Goal: Task Accomplishment & Management: Manage account settings

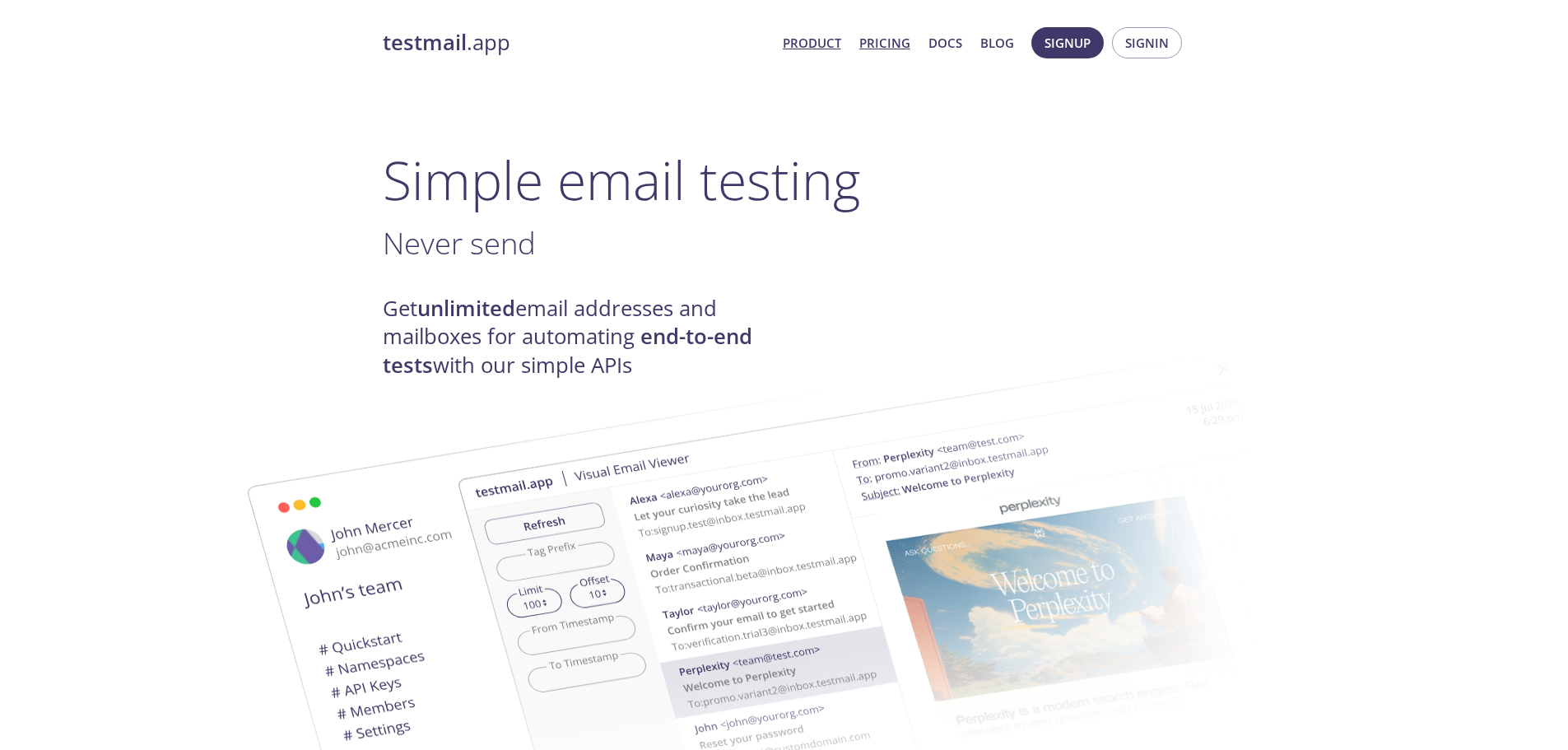
click at [895, 51] on link "Pricing" at bounding box center [885, 42] width 51 height 21
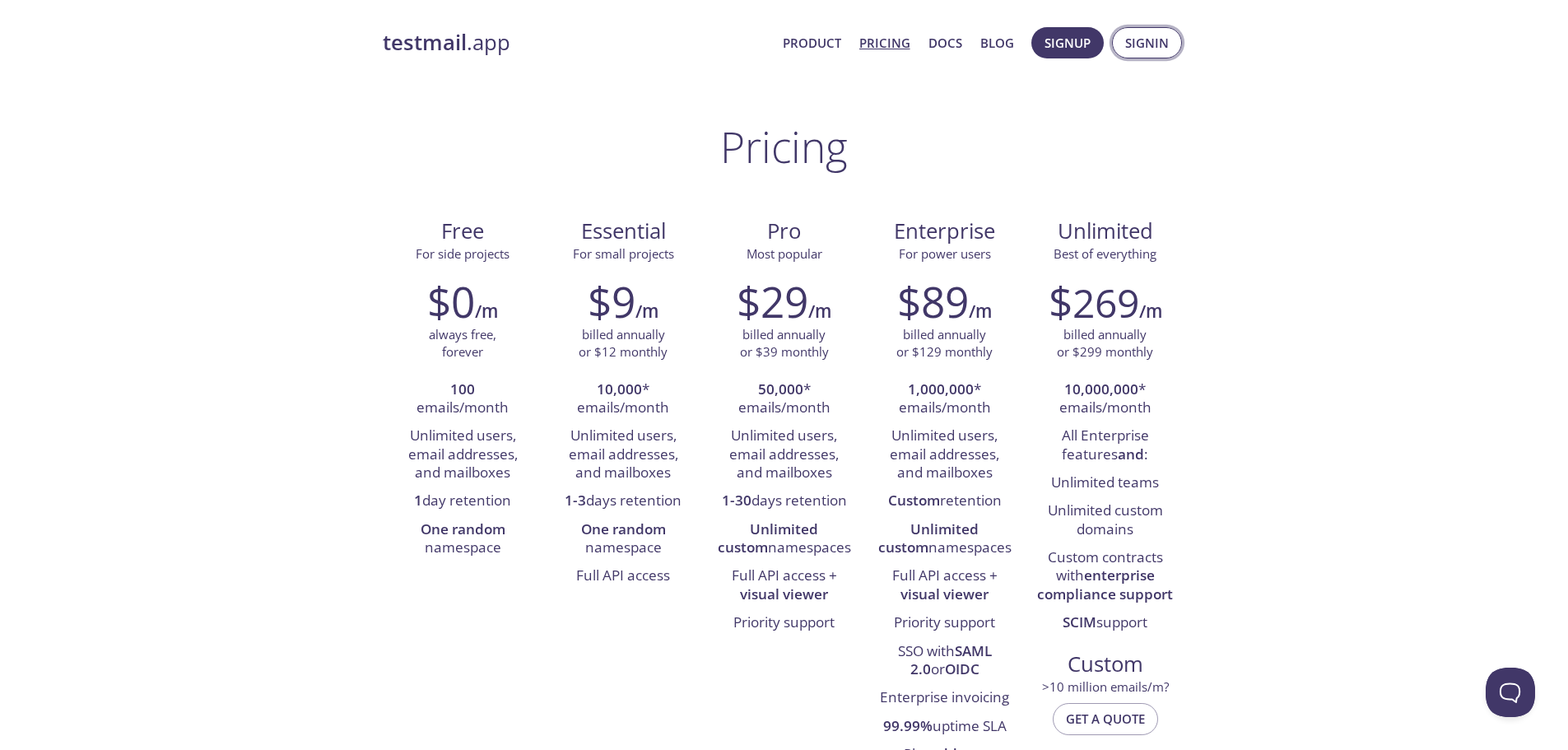
click at [1146, 57] on button "Signin" at bounding box center [1147, 42] width 70 height 31
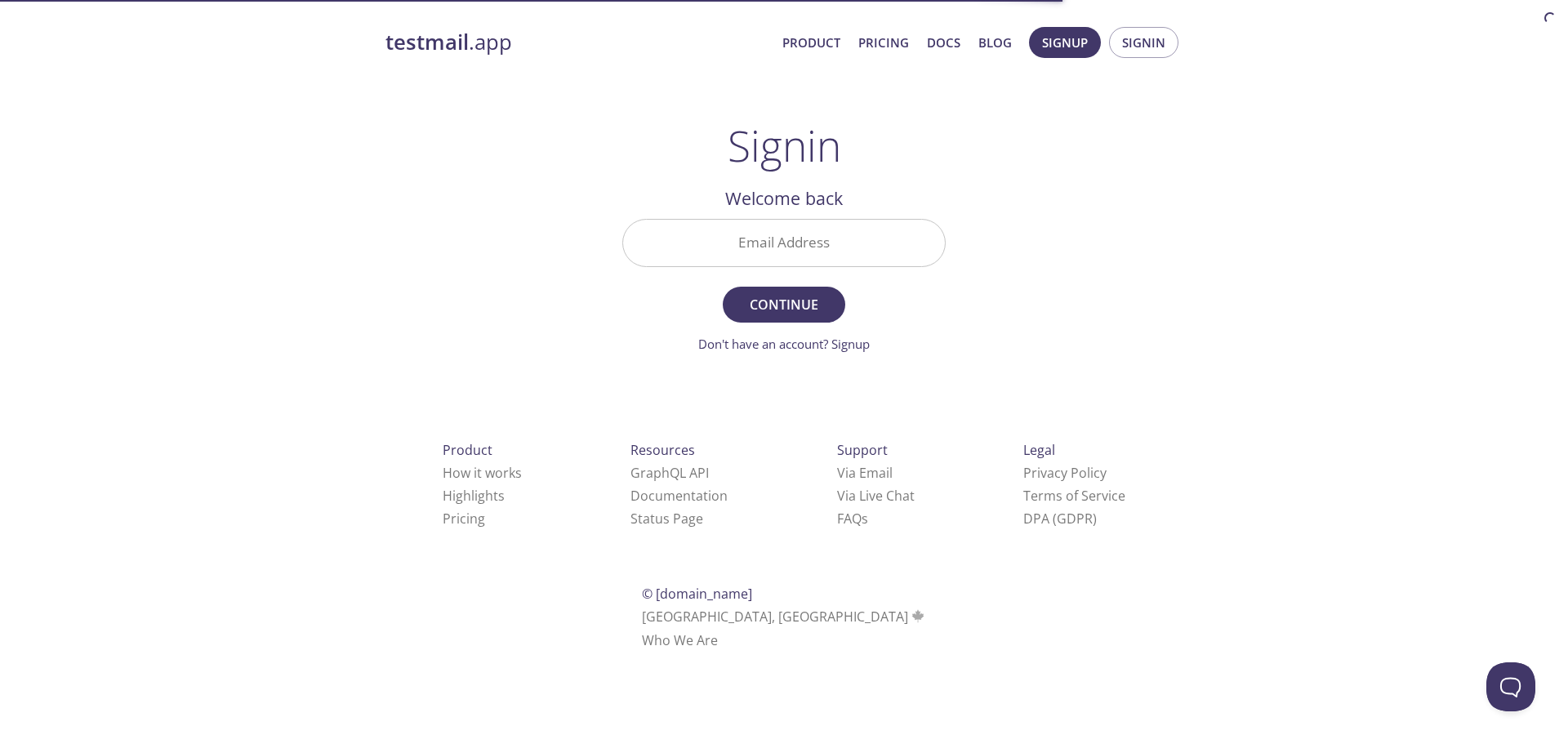
click at [775, 242] on input "Email Address" at bounding box center [784, 242] width 322 height 46
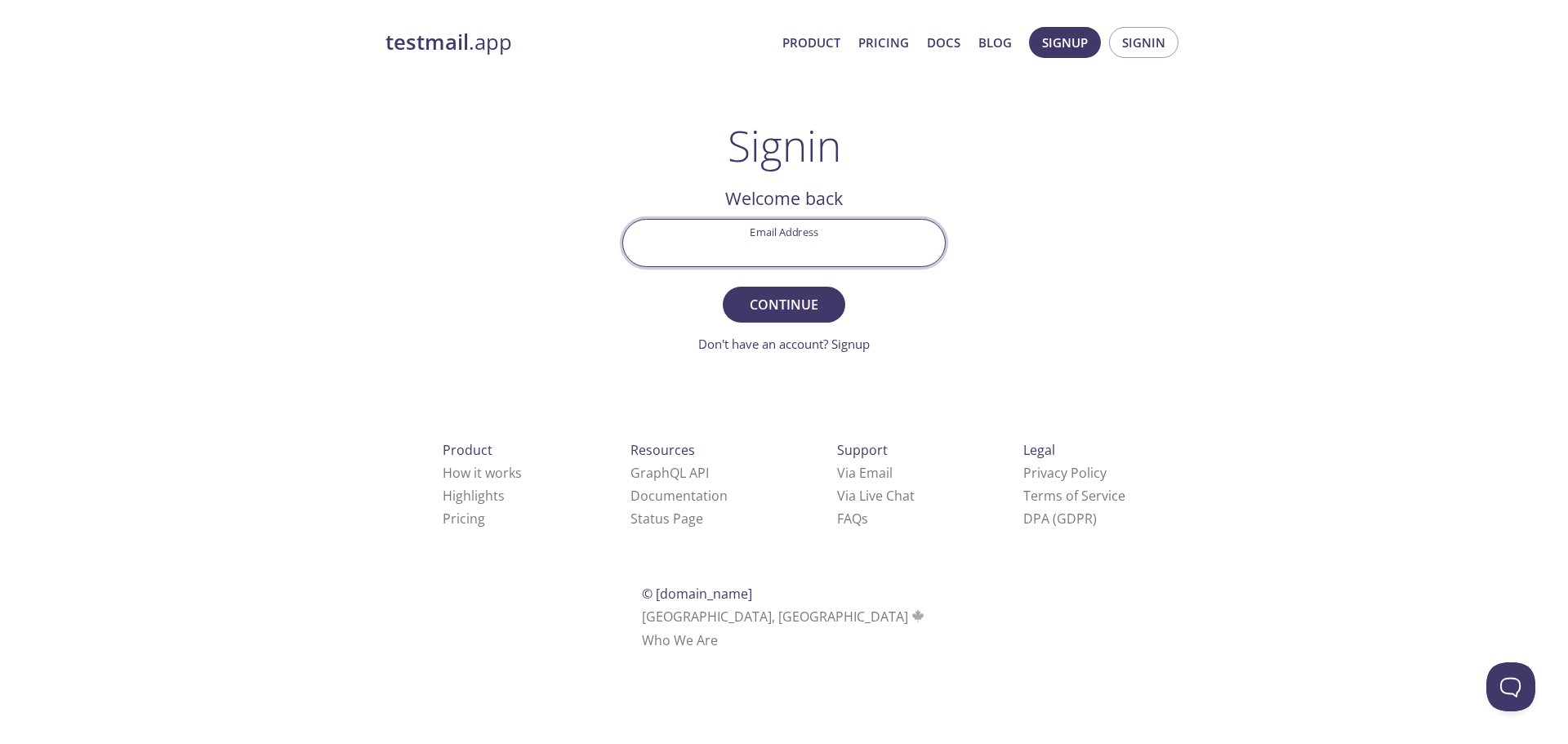
click at [744, 244] on input "Email Address" at bounding box center [784, 242] width 322 height 46
type input "[EMAIL_ADDRESS][DOMAIN_NAME]"
click at [801, 310] on span "Continue" at bounding box center [784, 304] width 86 height 23
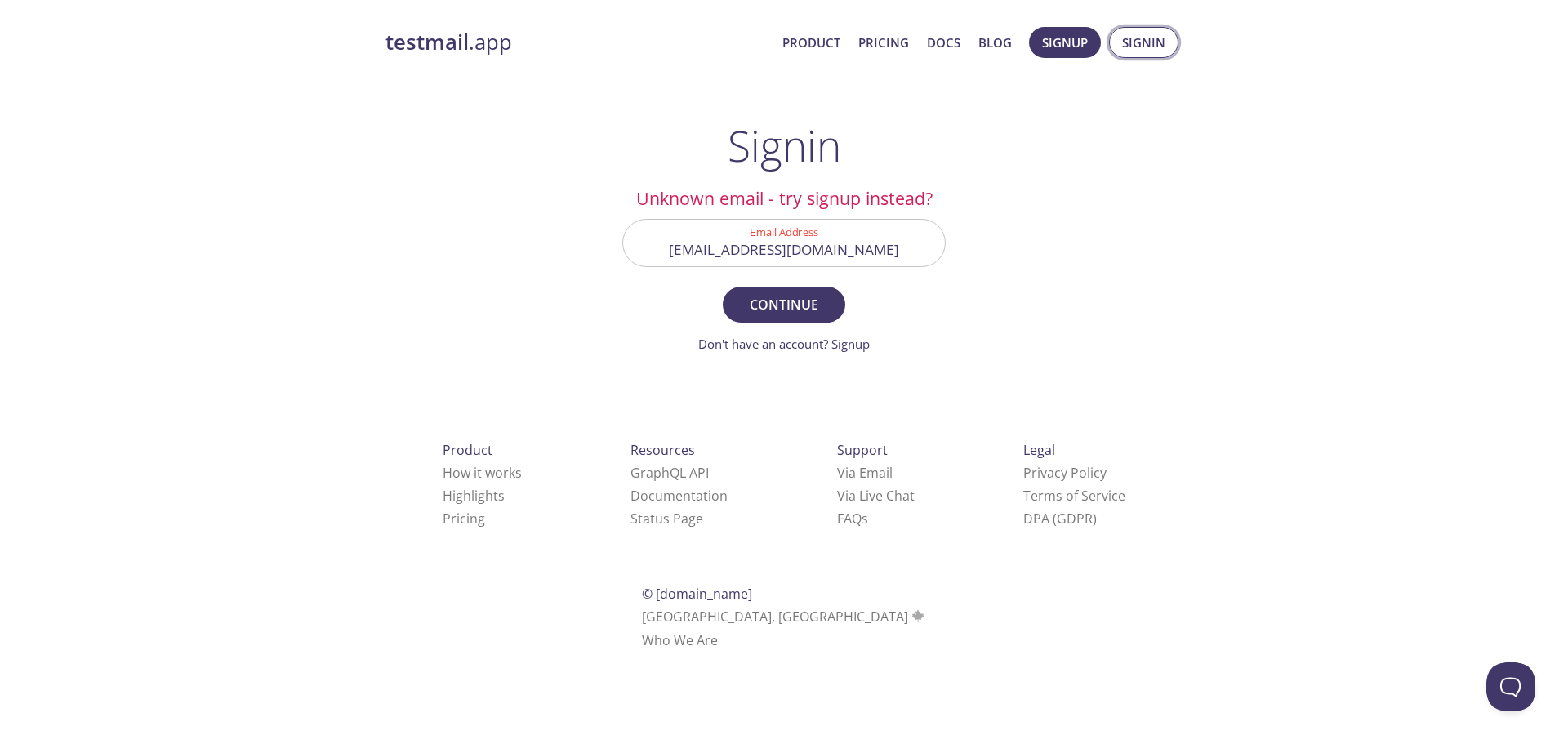
click at [1152, 49] on span "Signin" at bounding box center [1144, 42] width 44 height 21
click at [911, 252] on input "[EMAIL_ADDRESS][DOMAIN_NAME]" at bounding box center [784, 242] width 322 height 46
